Goal: Information Seeking & Learning: Learn about a topic

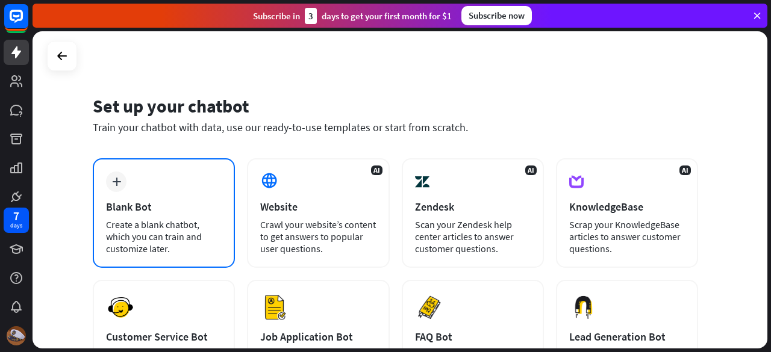
click at [116, 177] on div "plus" at bounding box center [116, 182] width 20 height 20
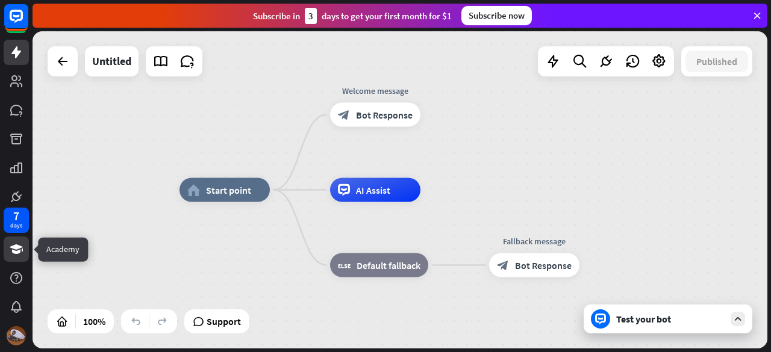
click at [10, 254] on icon at bounding box center [16, 249] width 14 height 14
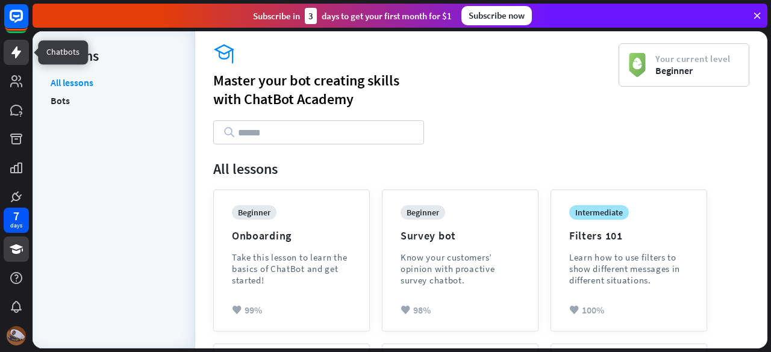
click at [17, 55] on icon at bounding box center [16, 52] width 10 height 12
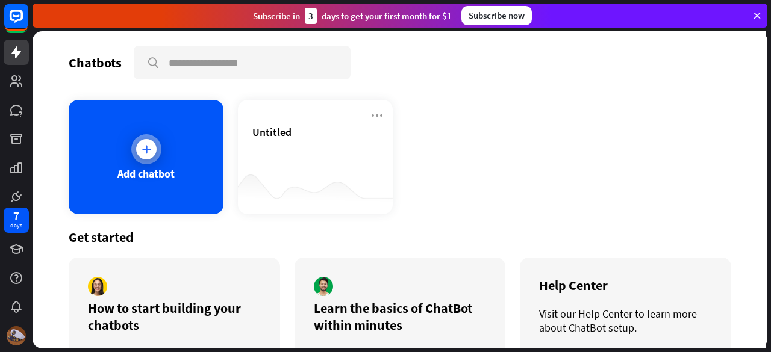
click at [144, 151] on icon at bounding box center [146, 149] width 12 height 12
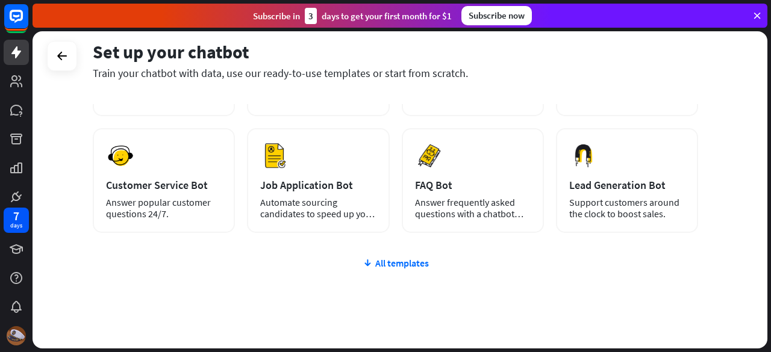
scroll to position [181, 0]
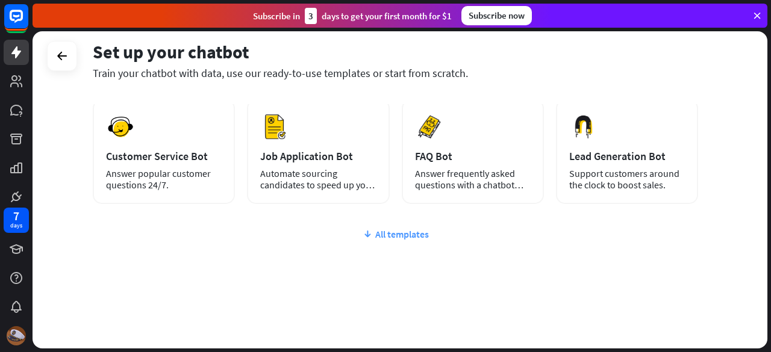
click at [416, 237] on div "All templates" at bounding box center [395, 234] width 605 height 12
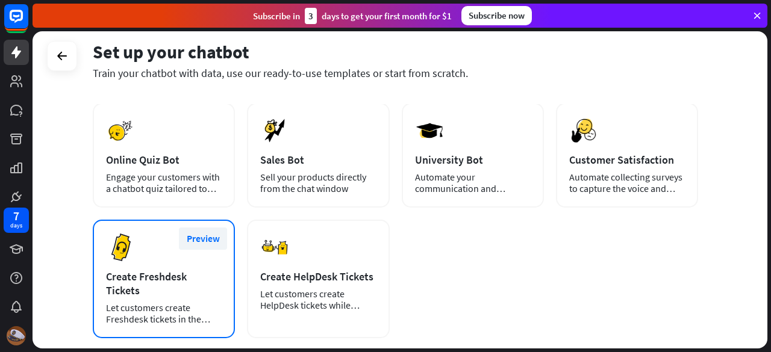
scroll to position [294, 0]
